Goal: Find contact information: Find contact information

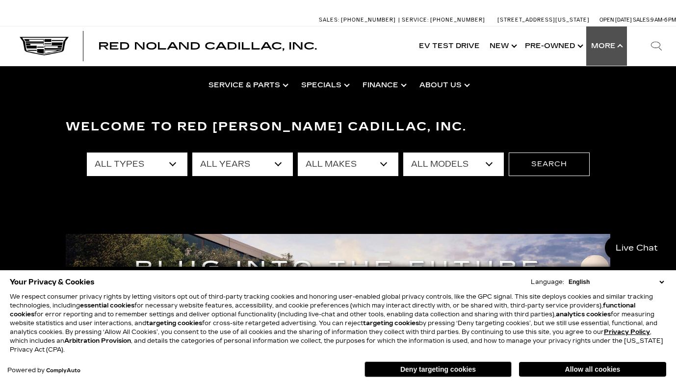
click at [618, 46] on button "Show More" at bounding box center [606, 45] width 41 height 39
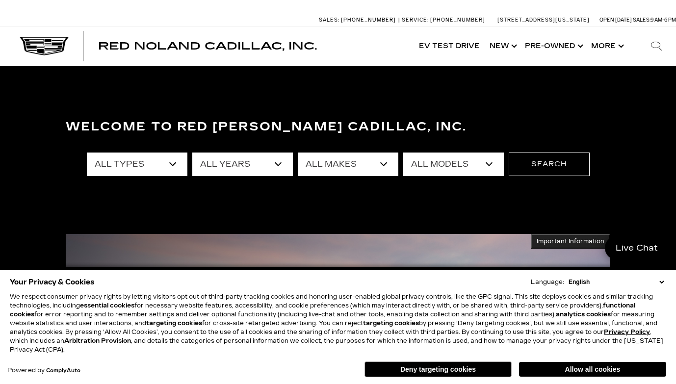
drag, startPoint x: 620, startPoint y: 46, endPoint x: 533, endPoint y: 2, distance: 97.6
click at [620, 46] on button "Show More" at bounding box center [606, 45] width 41 height 39
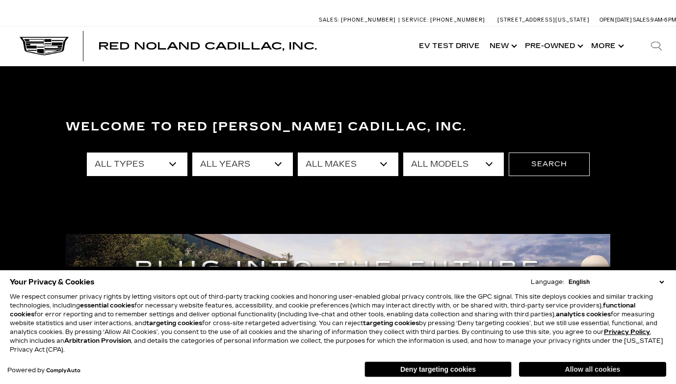
click at [567, 367] on button "Allow all cookies" at bounding box center [592, 369] width 147 height 15
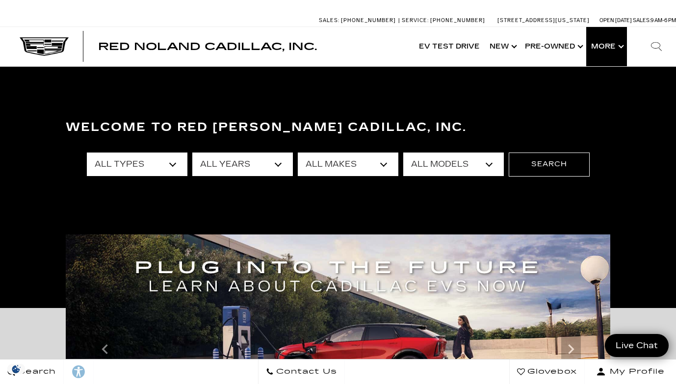
click at [615, 43] on button "Show More" at bounding box center [606, 46] width 41 height 39
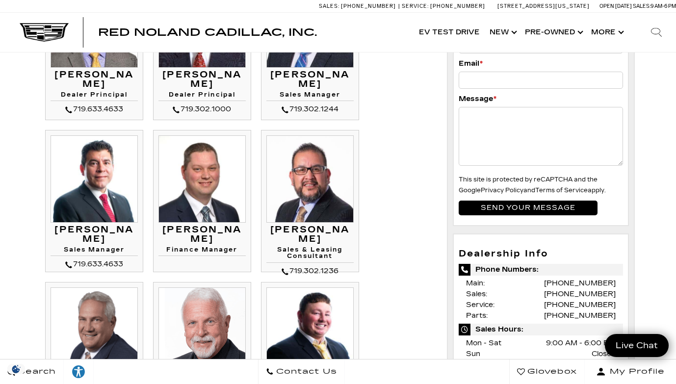
scroll to position [159, 0]
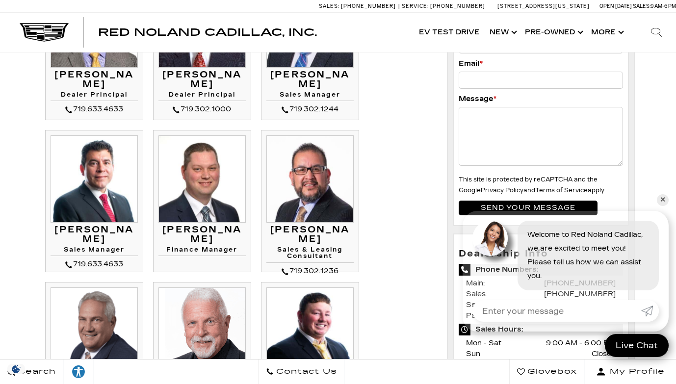
click at [100, 229] on h3 "[PERSON_NAME]" at bounding box center [94, 235] width 87 height 20
drag, startPoint x: 74, startPoint y: 253, endPoint x: 133, endPoint y: 252, distance: 59.8
click at [133, 258] on div "719.633.4633" at bounding box center [94, 264] width 87 height 12
copy div "719.633.4633"
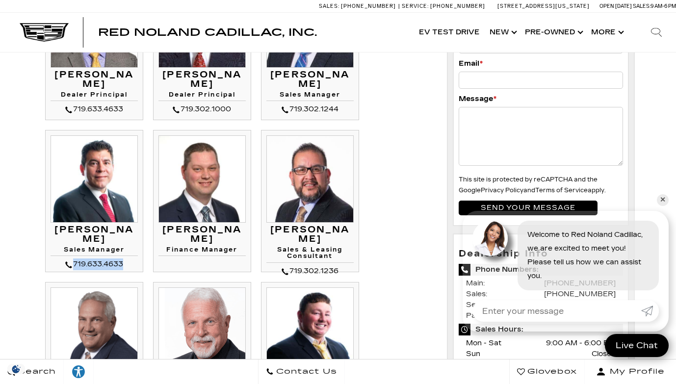
scroll to position [1837, 0]
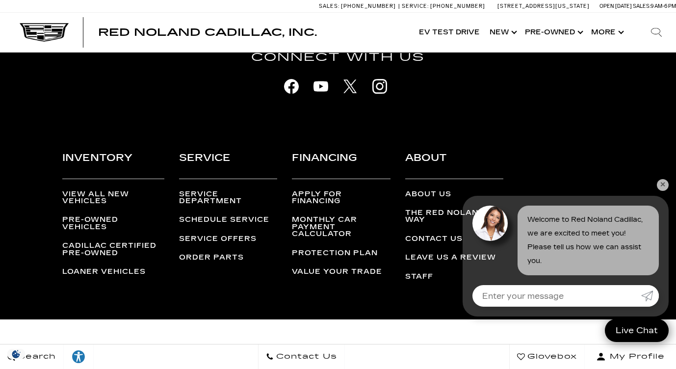
click at [607, 74] on div at bounding box center [338, 86] width 544 height 25
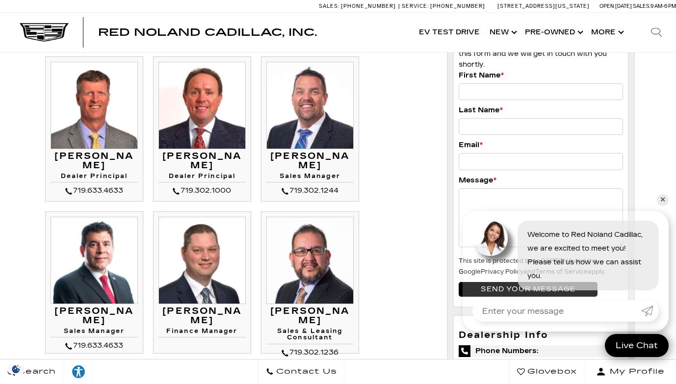
scroll to position [77, 0]
